Goal: Task Accomplishment & Management: Manage account settings

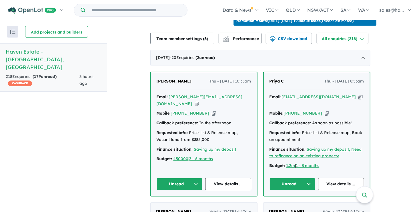
scroll to position [200, 0]
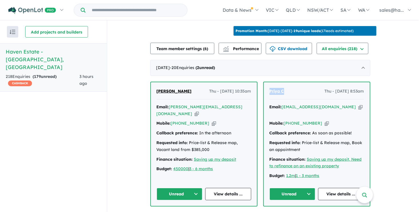
drag, startPoint x: 291, startPoint y: 89, endPoint x: 271, endPoint y: 89, distance: 19.7
click at [271, 89] on div "Priya C Thu - 21/08/2025, 8:53am" at bounding box center [317, 93] width 95 height 11
drag, startPoint x: 271, startPoint y: 89, endPoint x: 275, endPoint y: 90, distance: 4.0
copy span "Priya C"
click at [358, 104] on icon "button" at bounding box center [360, 107] width 4 height 6
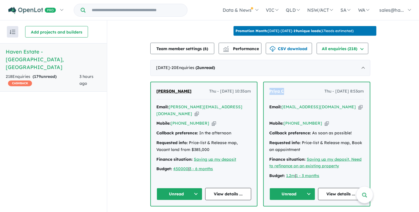
copy span "Priya C"
click at [325, 120] on icon "button" at bounding box center [327, 123] width 4 height 6
copy span "Priya C"
click at [340, 187] on link "View details ..." at bounding box center [341, 193] width 46 height 12
drag, startPoint x: 190, startPoint y: 86, endPoint x: 157, endPoint y: 88, distance: 33.5
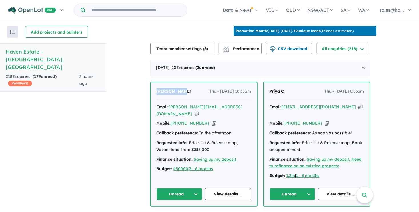
click at [157, 88] on div "Lenia White Thu - 21/08/2025, 10:35am Email: lenia.white@gmail.com Copied! Mobi…" at bounding box center [204, 143] width 106 height 123
drag, startPoint x: 157, startPoint y: 88, endPoint x: 168, endPoint y: 90, distance: 11.6
copy span "Lenia White"
click at [199, 111] on icon "button" at bounding box center [197, 114] width 4 height 6
copy span "Lenia White"
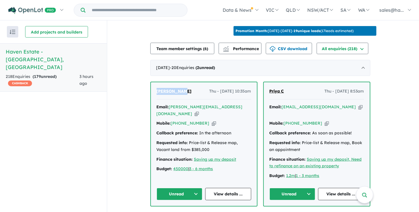
click at [212, 120] on icon "button" at bounding box center [214, 123] width 4 height 6
copy span "Lenia White"
click at [239, 187] on link "View details ..." at bounding box center [228, 193] width 46 height 12
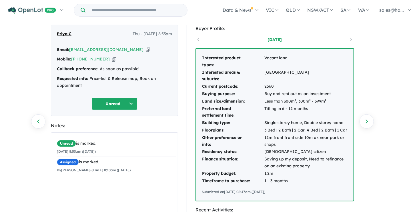
scroll to position [29, 0]
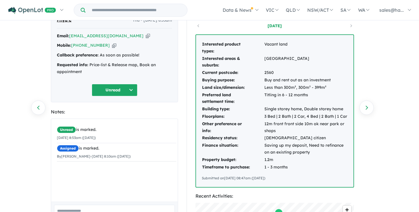
click at [131, 89] on button "Unread" at bounding box center [115, 90] width 46 height 12
click at [111, 117] on button "Assigned" at bounding box center [117, 116] width 50 height 13
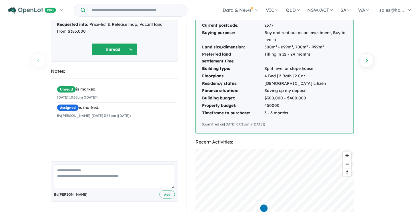
scroll to position [86, 0]
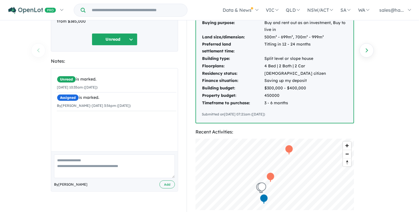
click at [282, 95] on td "450000" at bounding box center [306, 95] width 84 height 7
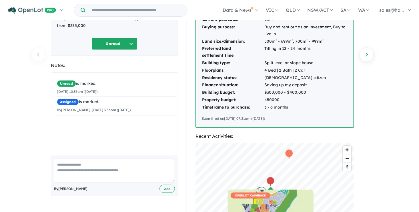
scroll to position [81, 0]
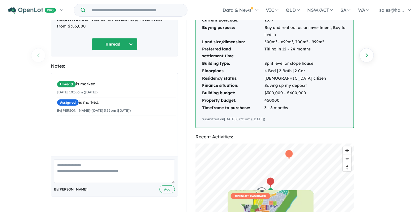
click at [130, 38] on button "Unread" at bounding box center [115, 44] width 46 height 12
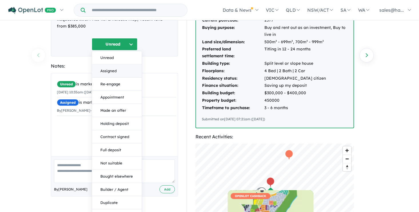
click at [115, 64] on button "Assigned" at bounding box center [117, 70] width 50 height 13
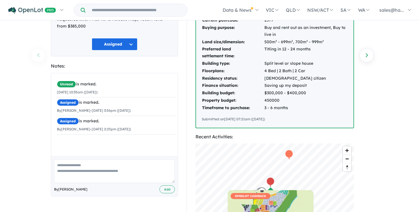
scroll to position [0, 0]
